Goal: Task Accomplishment & Management: Use online tool/utility

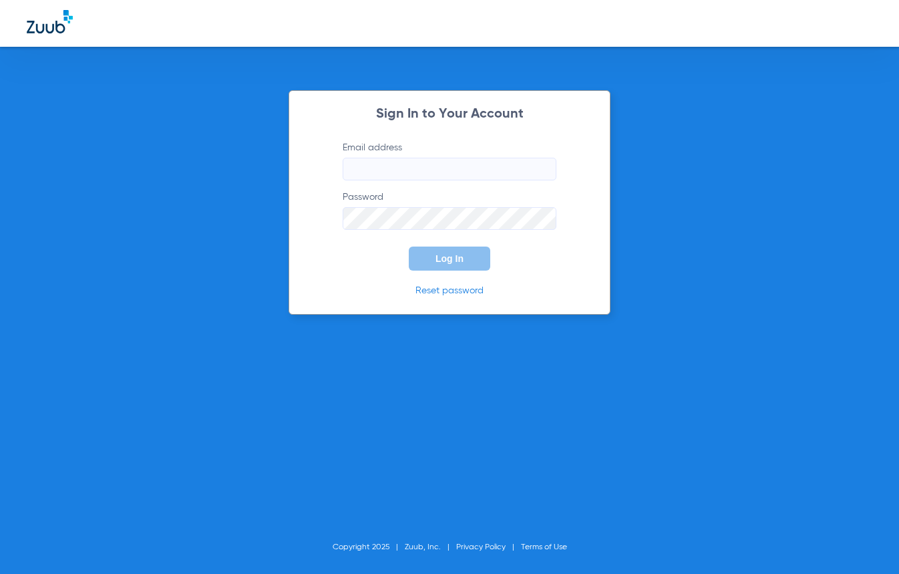
type input "[EMAIL_ADDRESS][DOMAIN_NAME]"
click at [717, 288] on div "Sign In to Your Account Email address [EMAIL_ADDRESS][DOMAIN_NAME] Password Log…" at bounding box center [449, 287] width 899 height 574
click at [444, 254] on span "Log In" at bounding box center [450, 258] width 28 height 11
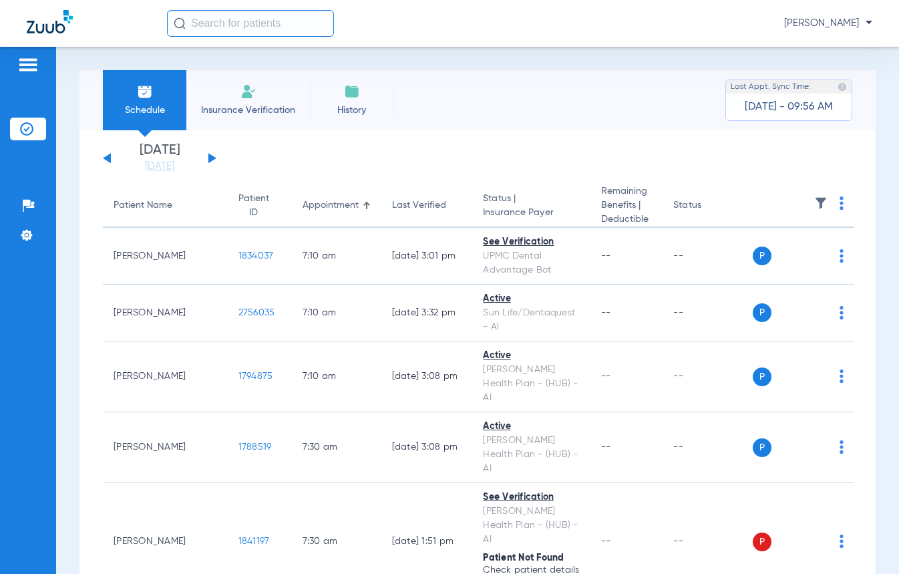
click at [211, 161] on button at bounding box center [212, 158] width 8 height 10
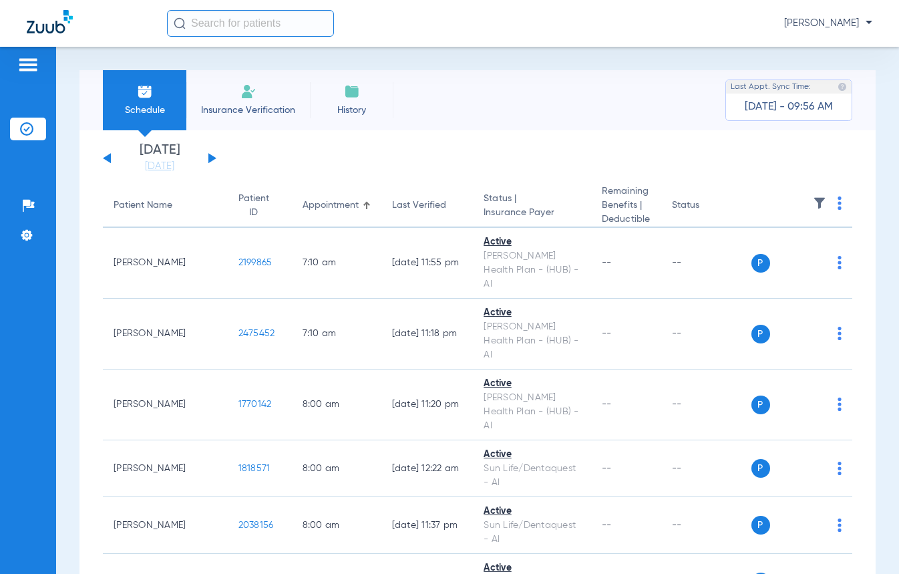
click at [838, 207] on img at bounding box center [840, 202] width 4 height 13
click at [754, 257] on span "Verify All" at bounding box center [779, 256] width 84 height 9
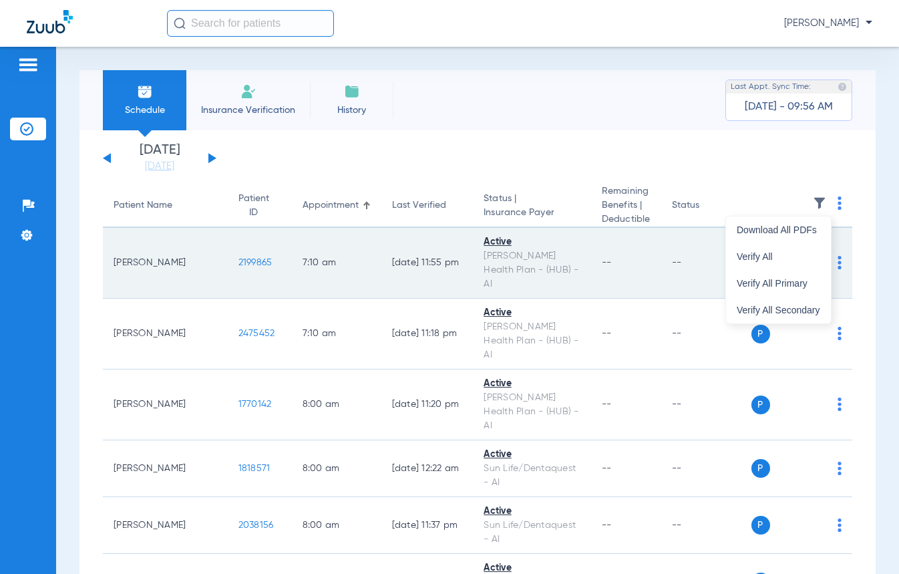
click at [752, 254] on span "P" at bounding box center [761, 263] width 19 height 19
